Goal: Use online tool/utility: Utilize a website feature to perform a specific function

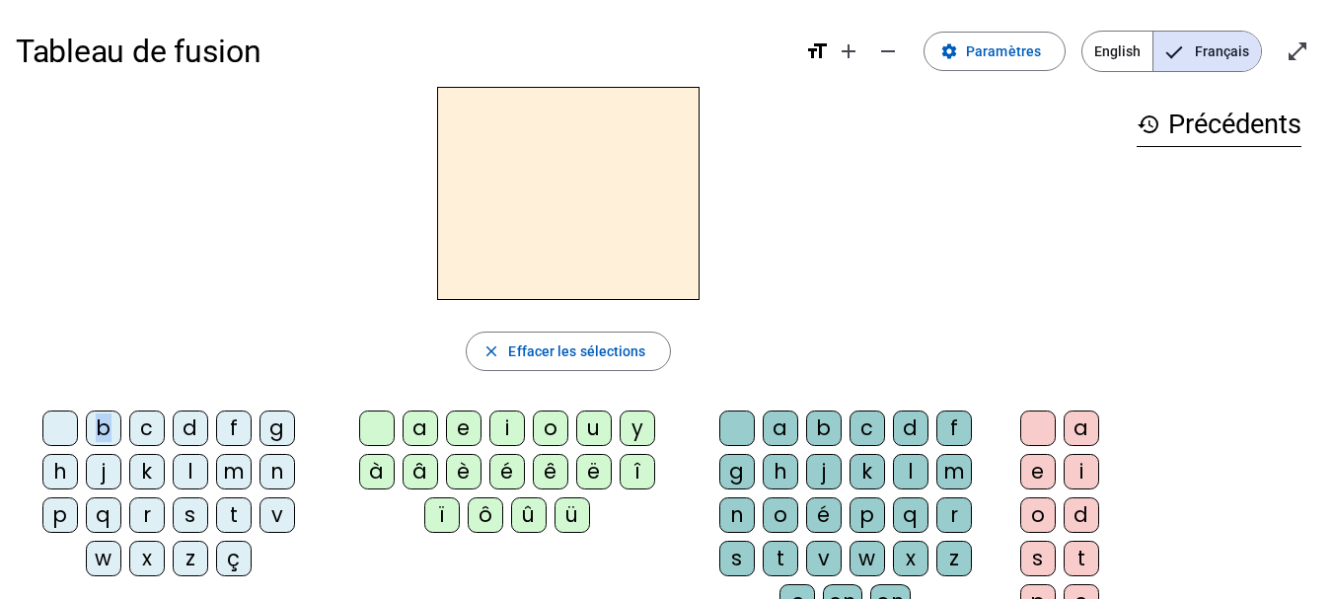
drag, startPoint x: 107, startPoint y: 430, endPoint x: 385, endPoint y: 341, distance: 292.1
click at [385, 341] on div "close [PERSON_NAME] les sélections b c d f g h j k l m n p q r s t v w x z ç a …" at bounding box center [568, 405] width 1105 height 636
click at [554, 428] on div "o" at bounding box center [551, 429] width 36 height 36
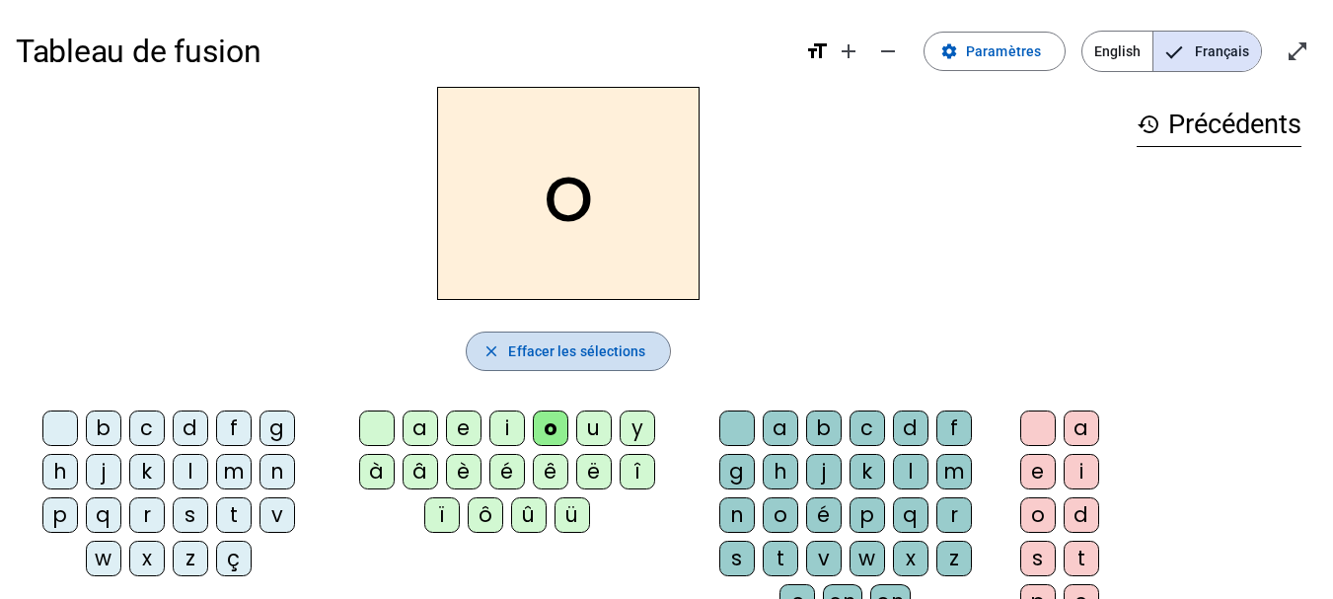
click at [494, 342] on mat-icon "close" at bounding box center [492, 351] width 18 height 18
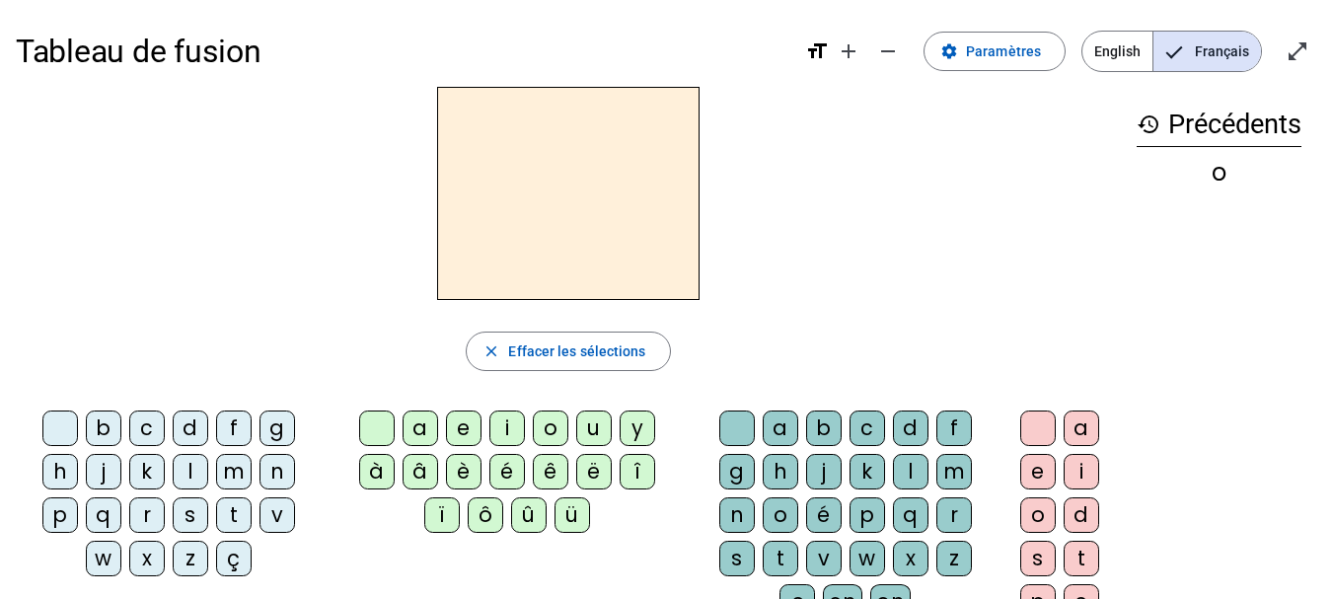
click at [96, 430] on div "b" at bounding box center [104, 429] width 36 height 36
click at [557, 427] on div "o" at bounding box center [551, 429] width 36 height 36
click at [920, 468] on div "l" at bounding box center [911, 472] width 36 height 36
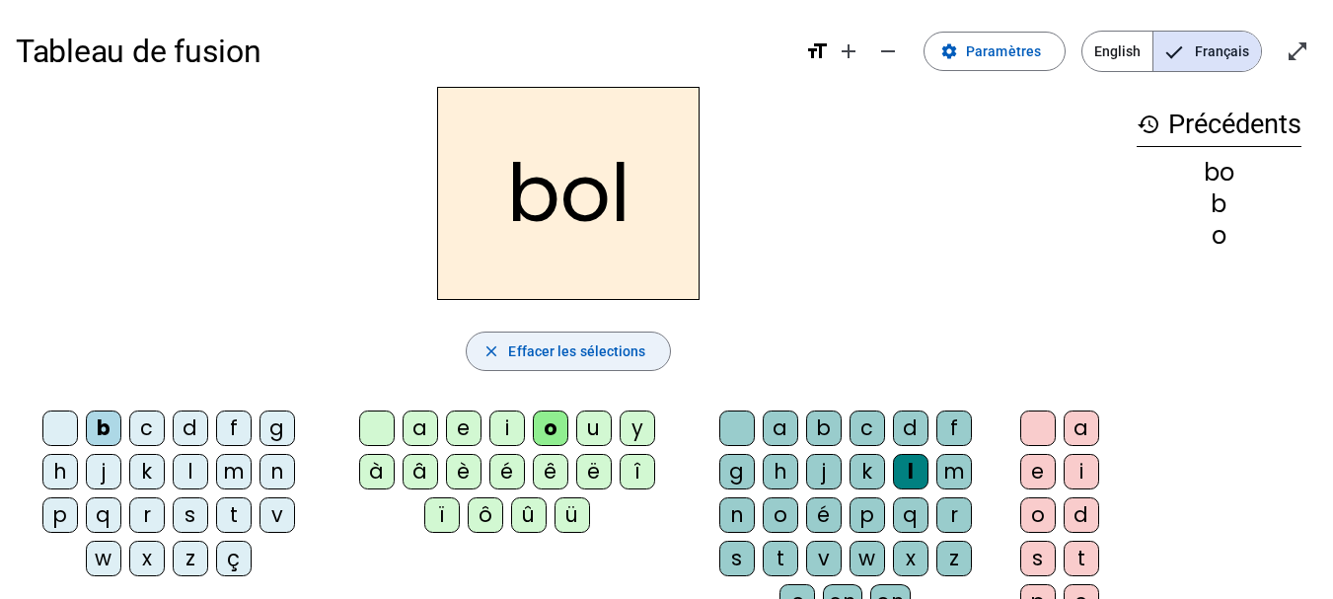
click at [539, 351] on span "Effacer les sélections" at bounding box center [576, 351] width 137 height 24
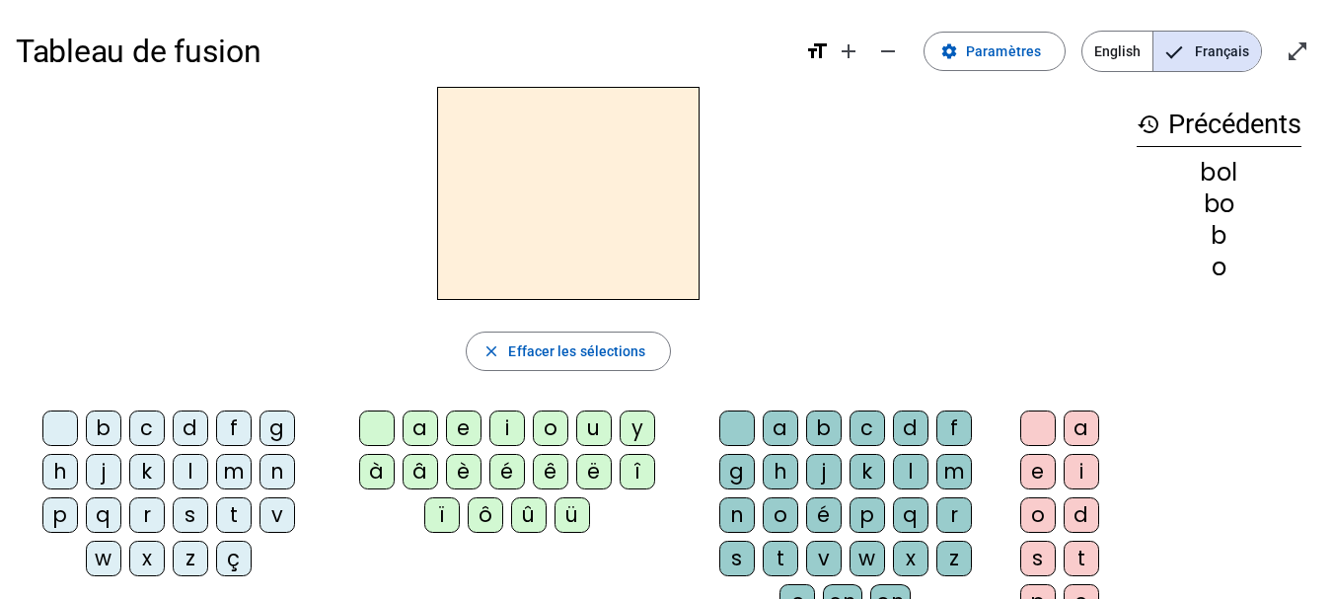
click at [1146, 127] on mat-icon "history" at bounding box center [1149, 124] width 24 height 24
click at [1222, 274] on div "o" at bounding box center [1219, 268] width 165 height 24
click at [889, 50] on mat-icon "remove" at bounding box center [888, 51] width 24 height 24
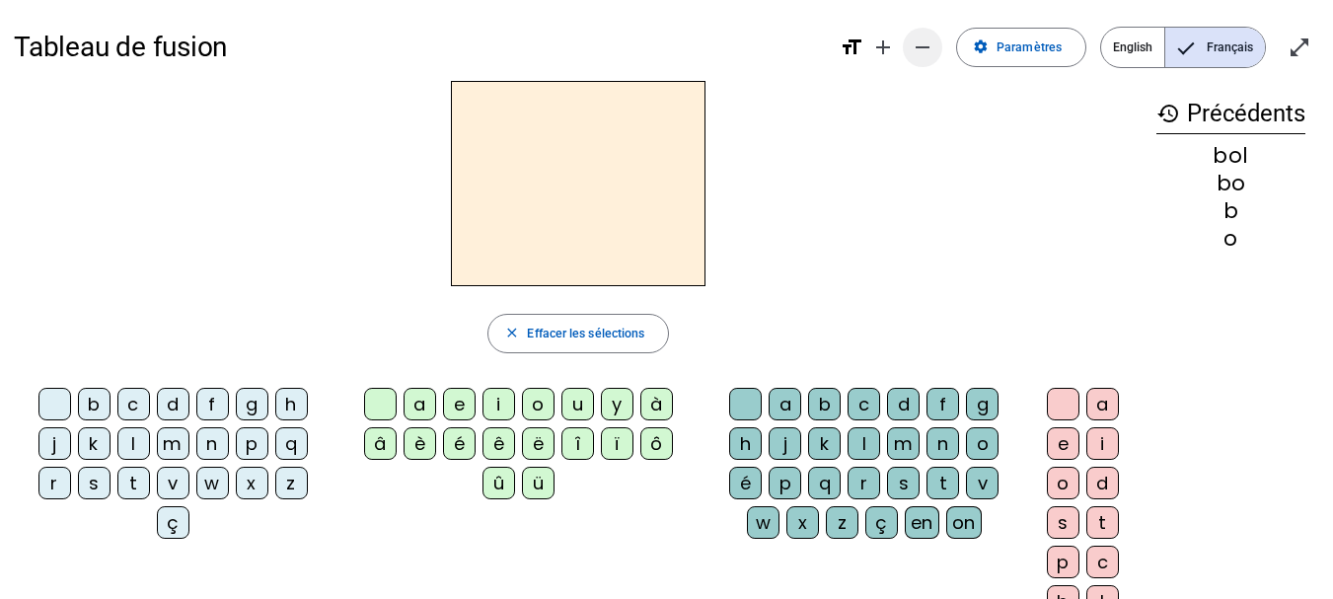
click at [889, 50] on mat-icon "add" at bounding box center [883, 48] width 24 height 24
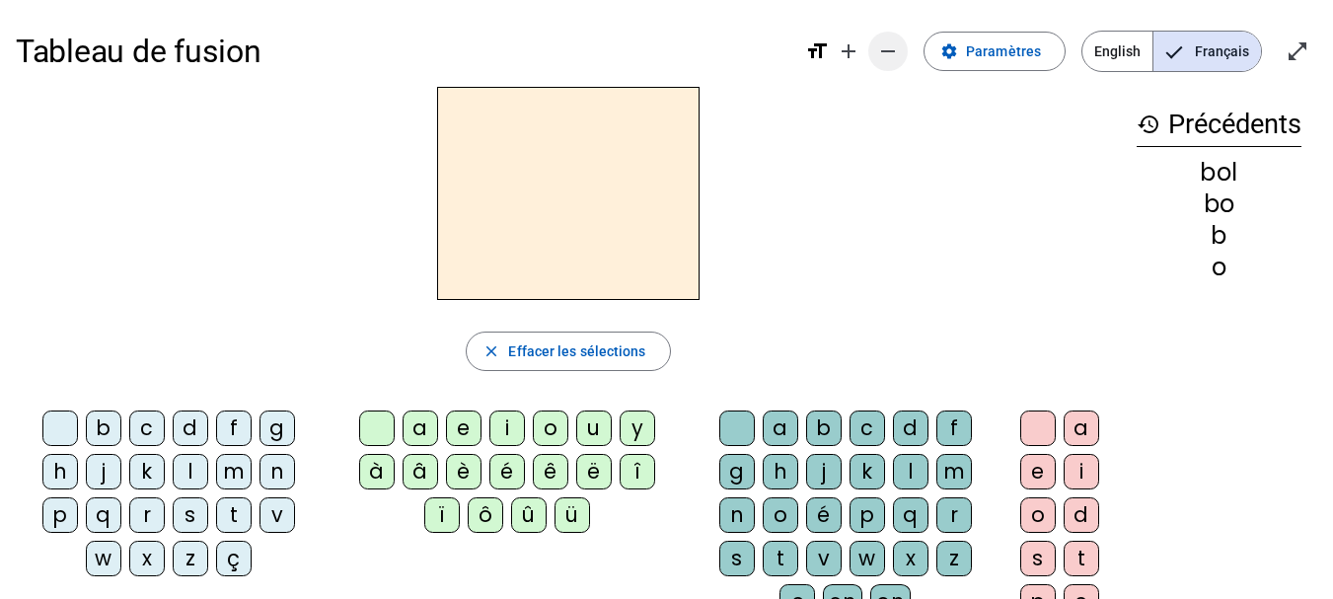
click at [899, 45] on mat-icon "remove" at bounding box center [888, 51] width 24 height 24
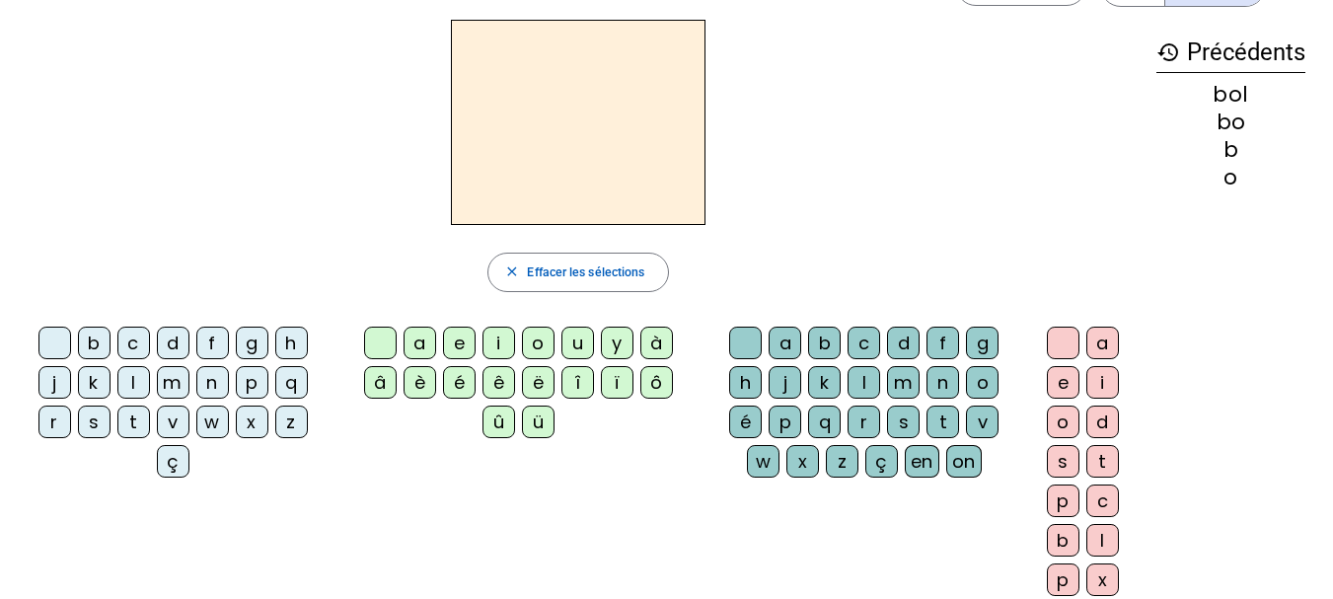
scroll to position [63, 0]
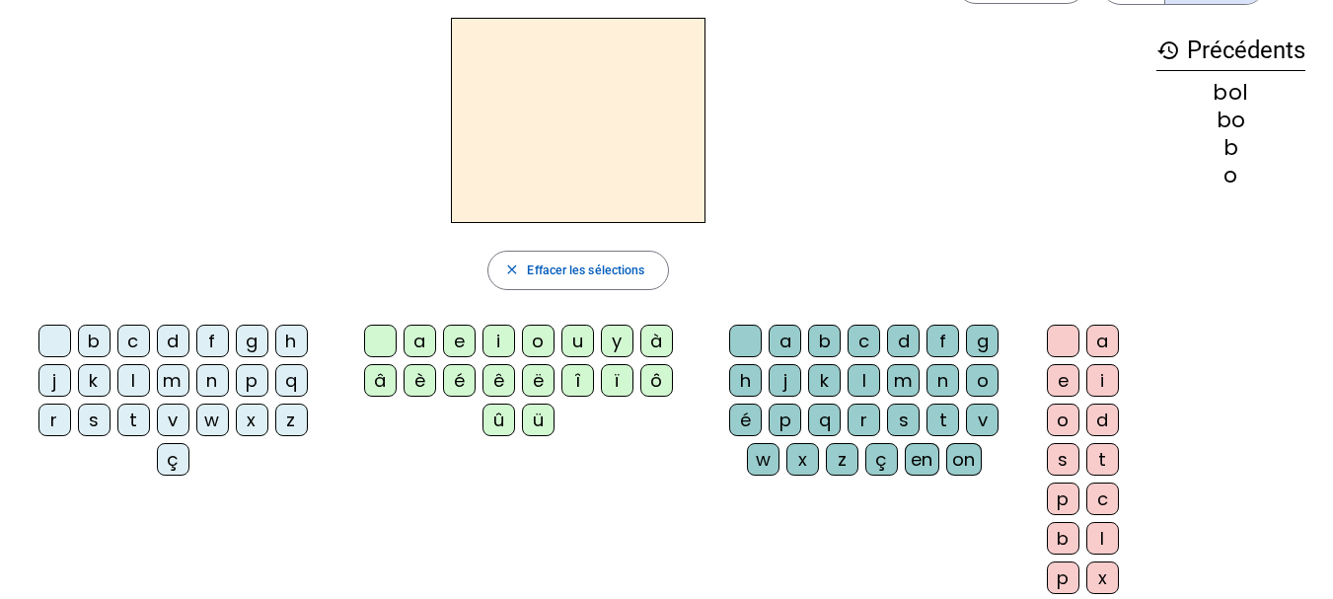
click at [1173, 44] on mat-icon "history" at bounding box center [1169, 50] width 24 height 24
click at [1228, 46] on h3 "history Précédents" at bounding box center [1231, 51] width 149 height 39
click at [1236, 172] on div "o" at bounding box center [1231, 175] width 149 height 21
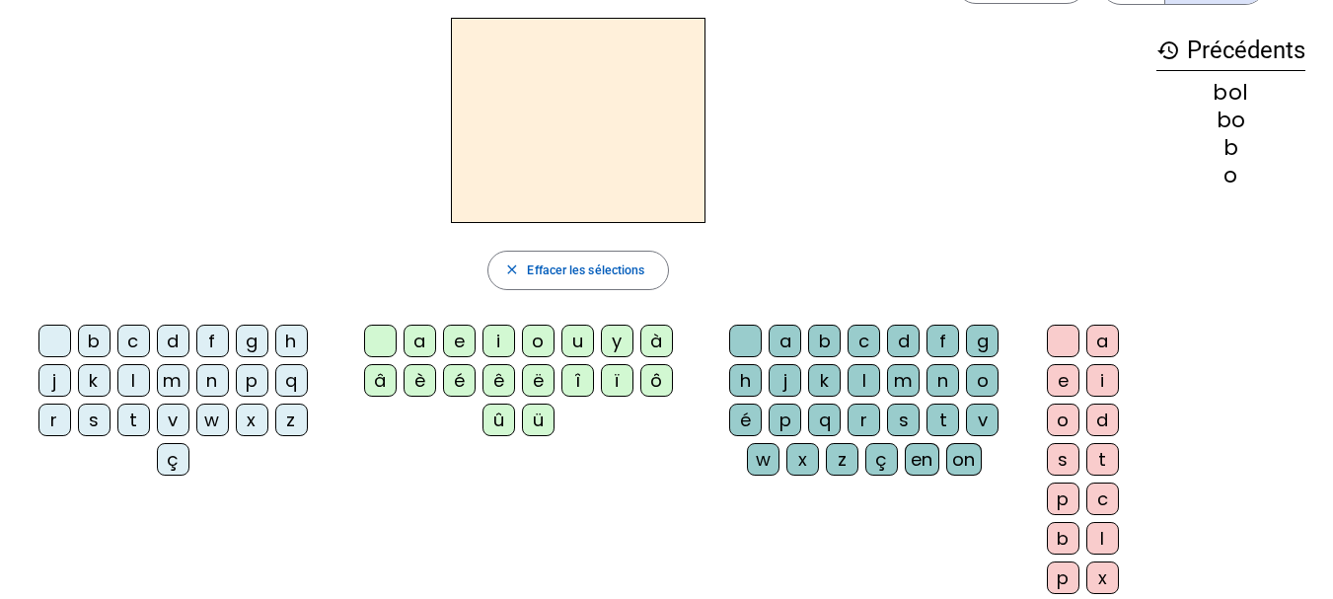
click at [1236, 172] on div "o" at bounding box center [1231, 175] width 149 height 21
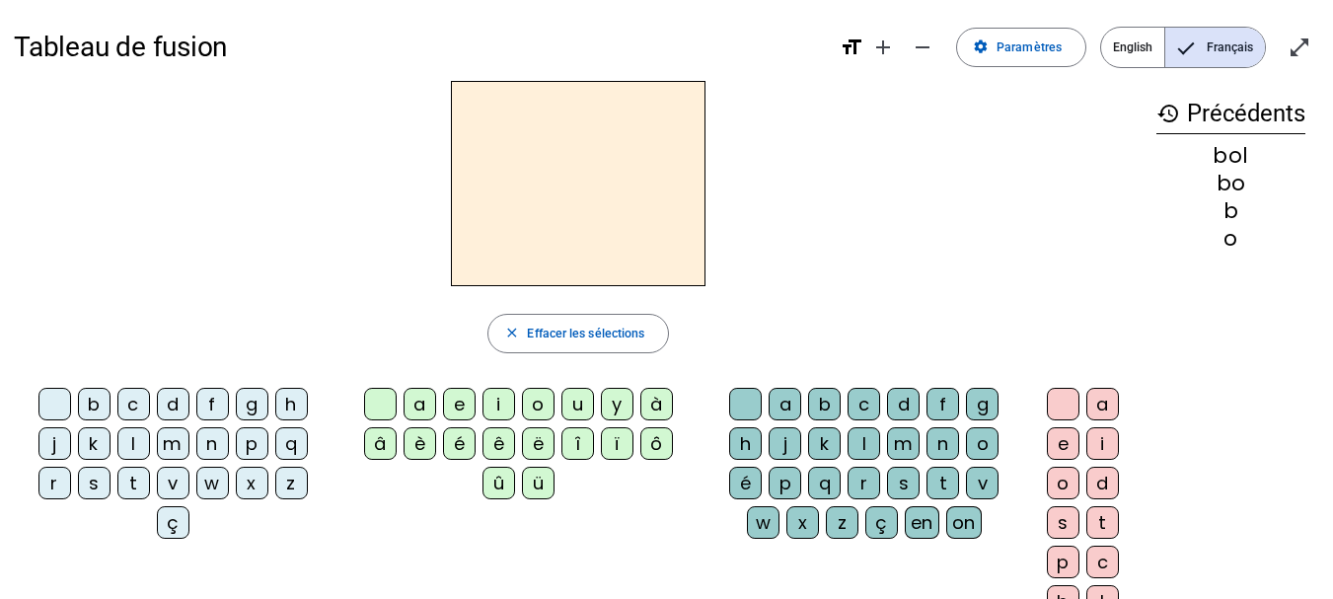
click at [851, 43] on mat-icon "format_size" at bounding box center [852, 48] width 24 height 24
click at [858, 51] on mat-icon "format_size" at bounding box center [852, 48] width 24 height 24
click at [1012, 54] on span "Paramètres" at bounding box center [1029, 47] width 65 height 21
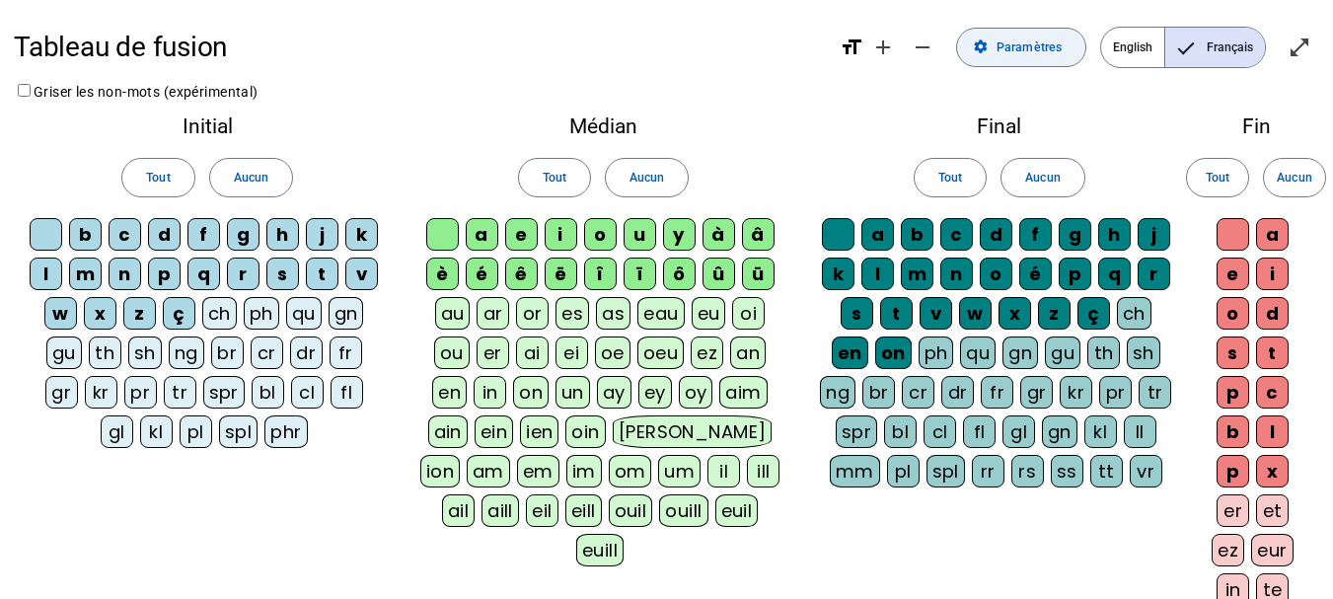
click at [1012, 54] on span "Paramètres" at bounding box center [1029, 47] width 65 height 21
click at [970, 41] on span at bounding box center [1021, 47] width 128 height 47
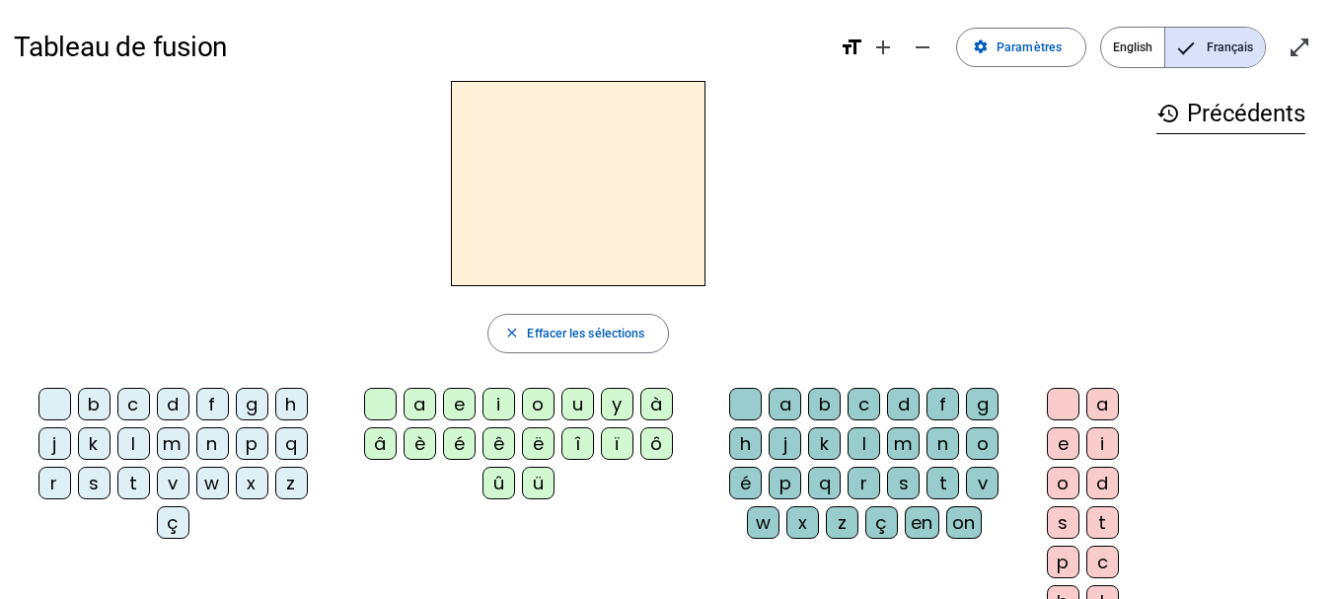
drag, startPoint x: 1074, startPoint y: 144, endPoint x: 1092, endPoint y: 144, distance: 18.7
click at [1092, 144] on div at bounding box center [578, 183] width 1129 height 205
